Goal: Information Seeking & Learning: Learn about a topic

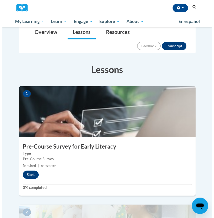
scroll to position [67, 0]
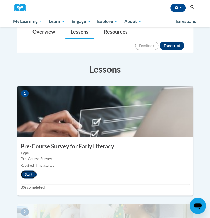
click at [31, 170] on button "Start" at bounding box center [29, 174] width 16 height 8
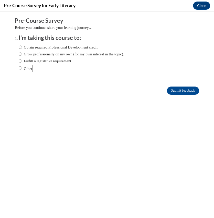
scroll to position [0, 0]
click at [50, 60] on label "Fulfill a legislative requirement." at bounding box center [45, 61] width 53 height 6
click at [22, 60] on input "Fulfill a legislative requirement." at bounding box center [20, 61] width 3 height 6
radio input "true"
click at [170, 93] on input "Submit feedback" at bounding box center [183, 91] width 32 height 8
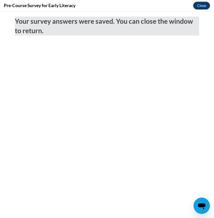
click at [203, 6] on button "Close" at bounding box center [201, 6] width 17 height 8
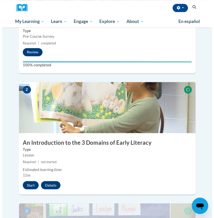
scroll to position [191, 0]
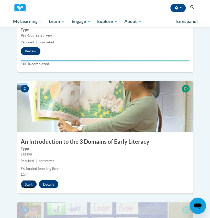
click at [26, 180] on button "Start" at bounding box center [29, 184] width 16 height 8
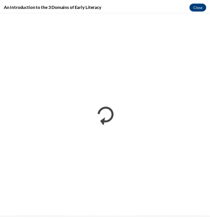
scroll to position [0, 0]
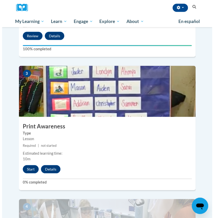
scroll to position [339, 0]
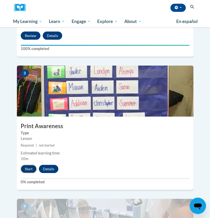
click at [26, 165] on button "Start" at bounding box center [29, 169] width 16 height 8
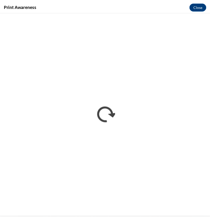
scroll to position [0, 0]
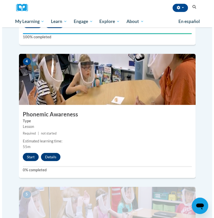
scroll to position [485, 0]
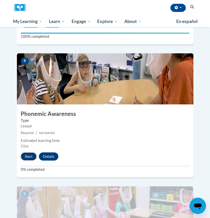
click at [27, 153] on button "Start" at bounding box center [29, 157] width 16 height 8
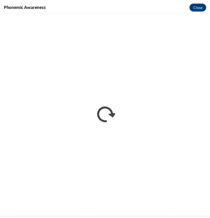
scroll to position [0, 0]
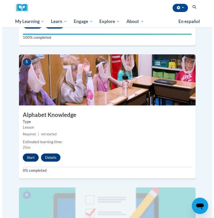
scroll to position [617, 0]
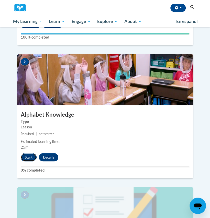
click at [30, 153] on button "Start" at bounding box center [29, 157] width 16 height 8
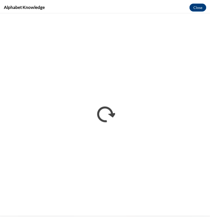
scroll to position [617, 0]
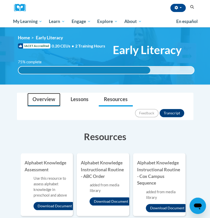
click at [55, 101] on link "Overview" at bounding box center [43, 100] width 33 height 14
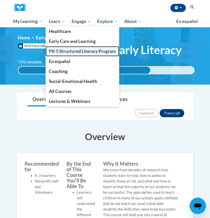
click at [62, 50] on span "PK-5 Structured Literacy Program" at bounding box center [82, 51] width 67 height 5
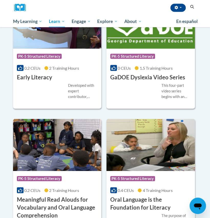
scroll to position [327, 0]
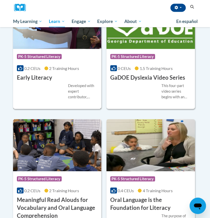
click at [74, 56] on div "Course Category: PK-5 Structured Literacy" at bounding box center [57, 57] width 81 height 11
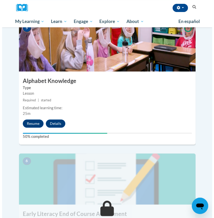
scroll to position [651, 0]
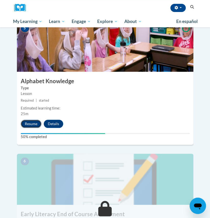
click at [33, 120] on button "Resume" at bounding box center [31, 124] width 21 height 8
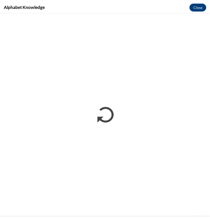
scroll to position [0, 0]
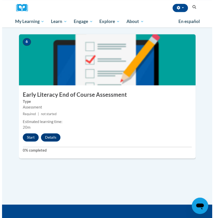
scroll to position [770, 0]
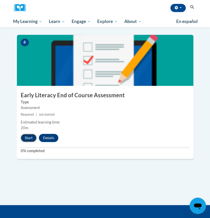
click at [27, 134] on button "Start" at bounding box center [29, 138] width 16 height 8
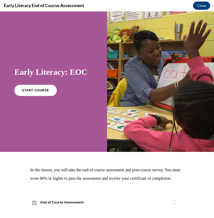
scroll to position [14, 0]
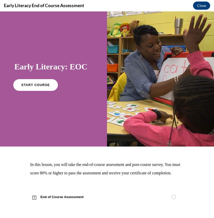
click at [42, 83] on span "START COURSE" at bounding box center [35, 85] width 28 height 4
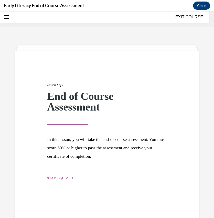
scroll to position [16, 0]
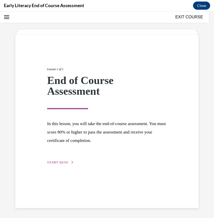
click at [64, 163] on span "START QUIZ" at bounding box center [57, 163] width 21 height 4
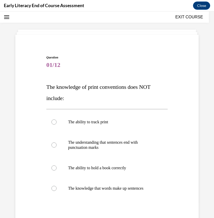
scroll to position [70, 0]
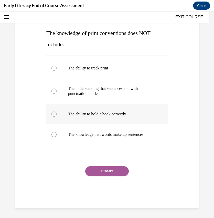
click at [145, 116] on p "The ability to hold a book correctly" at bounding box center [111, 114] width 87 height 5
click at [114, 166] on button "SUBMIT" at bounding box center [106, 171] width 43 height 10
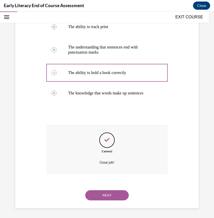
scroll to position [111, 0]
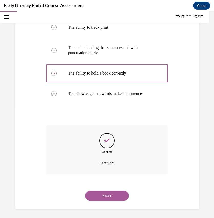
click at [108, 191] on button "NEXT" at bounding box center [106, 196] width 43 height 10
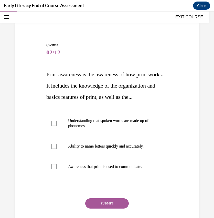
scroll to position [29, 0]
click at [150, 177] on div at bounding box center [106, 166] width 121 height 20
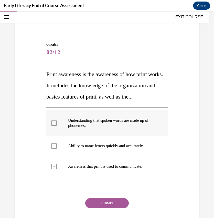
click at [151, 136] on div at bounding box center [106, 123] width 121 height 26
click at [152, 136] on div at bounding box center [106, 123] width 121 height 26
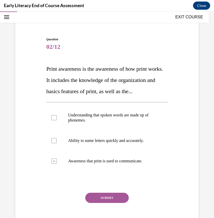
scroll to position [34, 0]
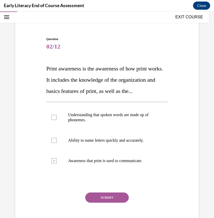
click at [103, 203] on button "SUBMIT" at bounding box center [106, 198] width 43 height 10
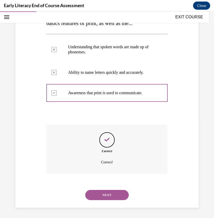
scroll to position [113, 0]
click at [106, 199] on button "NEXT" at bounding box center [106, 195] width 43 height 10
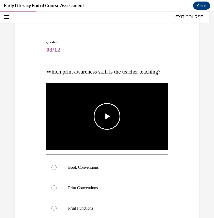
scroll to position [33, 0]
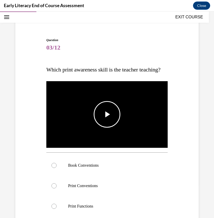
click at [107, 114] on span "Video player" at bounding box center [107, 114] width 0 height 0
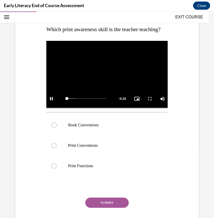
scroll to position [73, 0]
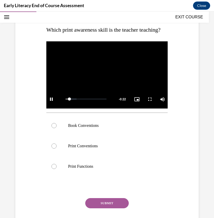
click at [151, 82] on video "Video player" at bounding box center [106, 75] width 121 height 68
click at [122, 153] on div at bounding box center [106, 146] width 121 height 20
click at [96, 136] on div at bounding box center [106, 125] width 121 height 20
click at [114, 208] on button "SUBMIT" at bounding box center [106, 203] width 43 height 10
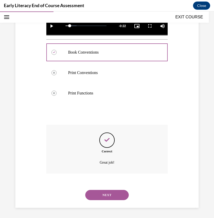
scroll to position [156, 0]
click at [120, 195] on button "NEXT" at bounding box center [106, 195] width 43 height 10
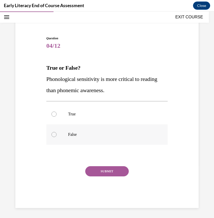
click at [76, 139] on div at bounding box center [106, 134] width 121 height 20
click at [113, 169] on button "SUBMIT" at bounding box center [106, 171] width 43 height 10
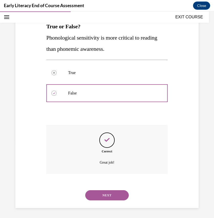
click at [105, 196] on button "NEXT" at bounding box center [106, 195] width 43 height 10
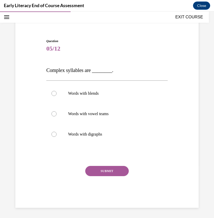
scroll to position [32, 0]
click at [129, 96] on p "Words with blends" at bounding box center [111, 93] width 87 height 5
click at [117, 169] on button "SUBMIT" at bounding box center [106, 171] width 43 height 10
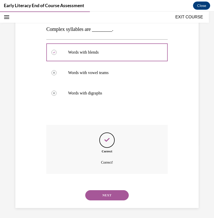
click at [106, 197] on button "NEXT" at bounding box center [106, 195] width 43 height 10
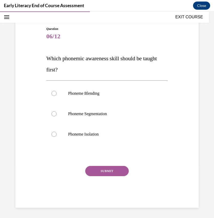
scroll to position [44, 0]
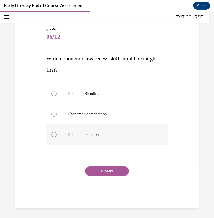
click at [121, 132] on div at bounding box center [106, 134] width 121 height 20
click at [96, 169] on button "SUBMIT" at bounding box center [106, 171] width 43 height 10
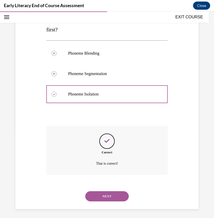
scroll to position [86, 0]
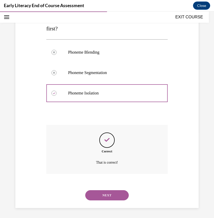
click at [110, 200] on button "NEXT" at bounding box center [106, 195] width 43 height 10
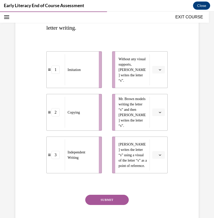
scroll to position [86, 0]
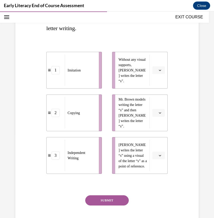
click at [154, 69] on button "button" at bounding box center [158, 70] width 13 height 8
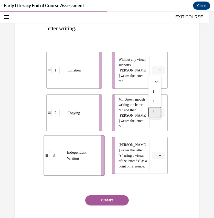
click at [151, 110] on div "3" at bounding box center [154, 112] width 13 height 10
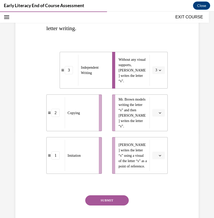
click at [155, 112] on span "Please select an option" at bounding box center [156, 112] width 2 height 5
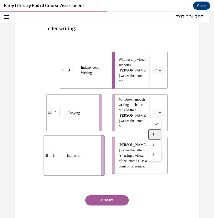
click at [154, 132] on div "1" at bounding box center [154, 134] width 13 height 10
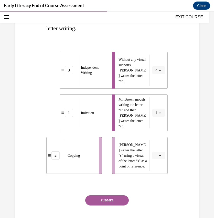
click at [158, 154] on icon "button" at bounding box center [159, 155] width 3 height 3
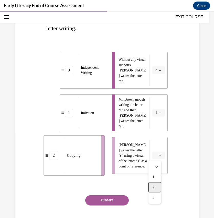
click at [155, 188] on div "2" at bounding box center [154, 187] width 13 height 10
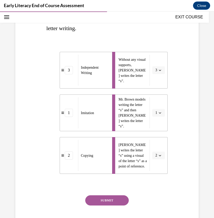
click at [116, 201] on button "SUBMIT" at bounding box center [106, 200] width 43 height 10
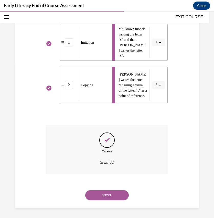
click at [116, 196] on button "NEXT" at bounding box center [106, 195] width 43 height 10
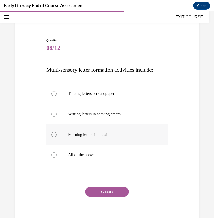
scroll to position [34, 0]
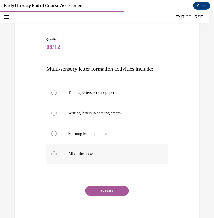
click at [119, 153] on p "All of the above" at bounding box center [111, 153] width 87 height 5
click at [105, 189] on button "SUBMIT" at bounding box center [106, 191] width 43 height 10
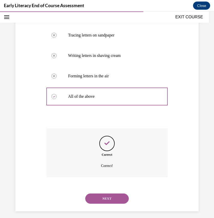
scroll to position [95, 0]
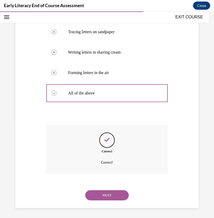
click at [105, 194] on button "NEXT" at bounding box center [106, 195] width 43 height 10
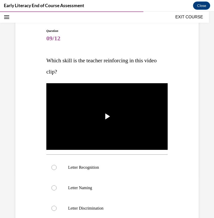
scroll to position [42, 0]
click at [107, 116] on span "Video player" at bounding box center [107, 116] width 0 height 0
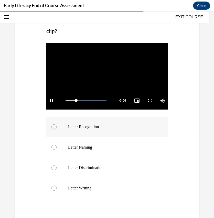
scroll to position [83, 0]
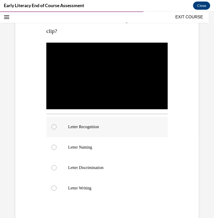
click at [121, 127] on p "Letter Recognition" at bounding box center [111, 126] width 87 height 5
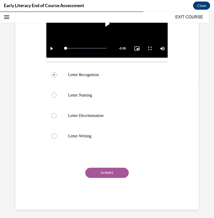
click at [116, 173] on button "SUBMIT" at bounding box center [106, 173] width 43 height 10
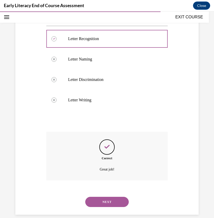
scroll to position [176, 0]
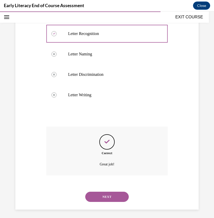
click at [107, 195] on button "NEXT" at bounding box center [106, 197] width 43 height 10
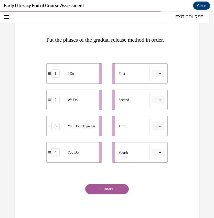
scroll to position [66, 0]
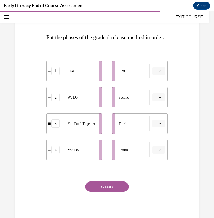
click at [158, 72] on icon "button" at bounding box center [159, 71] width 3 height 3
click at [154, 104] on div "1" at bounding box center [154, 104] width 13 height 10
click at [158, 99] on span "button" at bounding box center [160, 98] width 4 height 4
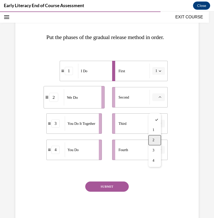
click at [154, 138] on span "2" at bounding box center [153, 140] width 2 height 4
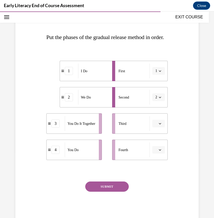
click at [161, 127] on button "button" at bounding box center [158, 124] width 13 height 8
click at [155, 177] on div "3" at bounding box center [154, 177] width 13 height 10
click at [156, 154] on button "button" at bounding box center [158, 150] width 13 height 8
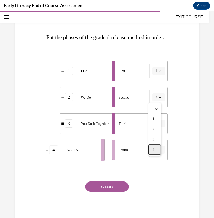
click at [154, 153] on div "4" at bounding box center [154, 150] width 13 height 10
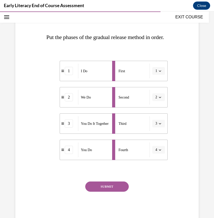
click at [121, 192] on button "SUBMIT" at bounding box center [106, 187] width 43 height 10
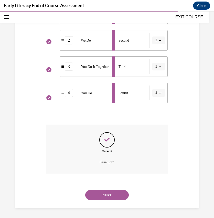
click at [115, 193] on button "NEXT" at bounding box center [106, 195] width 43 height 10
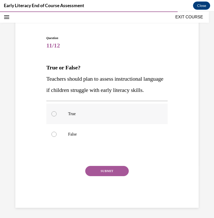
click at [118, 112] on p "True" at bounding box center [111, 113] width 87 height 5
click at [95, 170] on button "SUBMIT" at bounding box center [106, 171] width 43 height 10
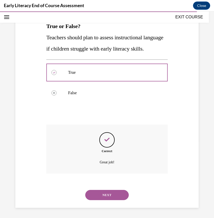
scroll to position [88, 0]
click at [106, 199] on button "NEXT" at bounding box center [106, 195] width 43 height 10
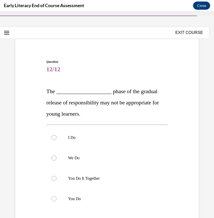
scroll to position [14, 0]
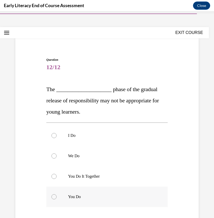
click at [107, 194] on div at bounding box center [106, 197] width 121 height 20
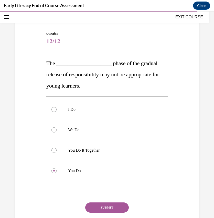
scroll to position [40, 0]
click at [121, 204] on button "SUBMIT" at bounding box center [106, 208] width 43 height 10
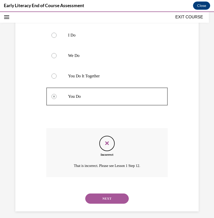
scroll to position [117, 0]
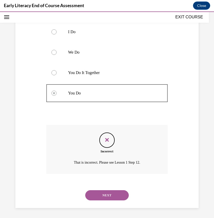
click at [120, 195] on button "NEXT" at bounding box center [106, 195] width 43 height 10
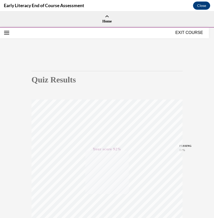
scroll to position [0, 0]
click at [192, 30] on button "EXIT COURSE" at bounding box center [188, 32] width 31 height 6
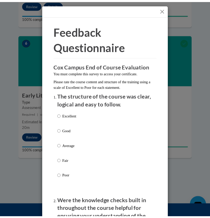
scroll to position [0, 0]
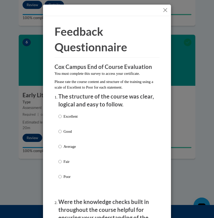
click at [159, 10] on div at bounding box center [107, 10] width 128 height 11
click at [162, 10] on button "Close" at bounding box center [165, 10] width 6 height 6
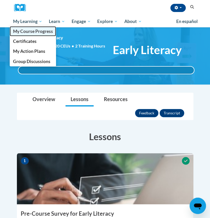
click at [32, 33] on span "My Course Progress" at bounding box center [33, 31] width 40 height 5
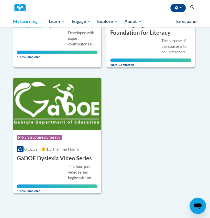
scroll to position [147, 0]
